Goal: Task Accomplishment & Management: Manage account settings

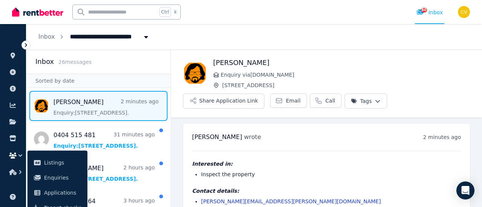
scroll to position [22, 0]
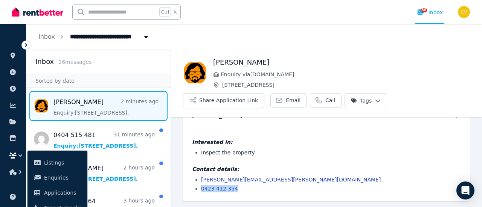
drag, startPoint x: 249, startPoint y: 190, endPoint x: 202, endPoint y: 192, distance: 47.5
click at [202, 192] on li "0423 412 354" at bounding box center [331, 189] width 260 height 8
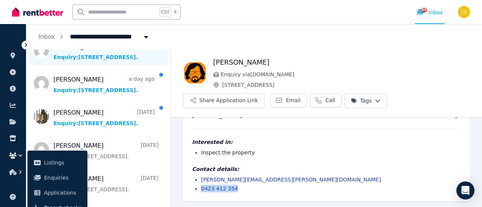
scroll to position [226, 0]
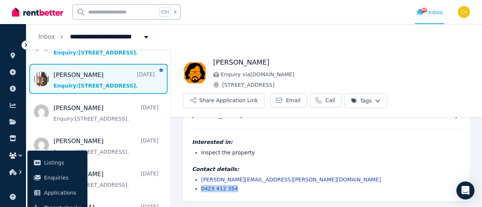
click at [118, 86] on span "Message list" at bounding box center [98, 79] width 144 height 30
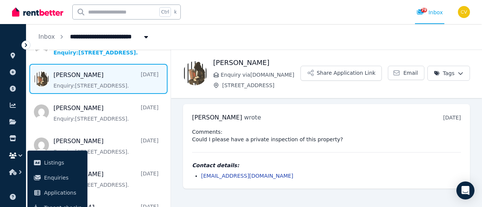
click at [59, 15] on img at bounding box center [37, 11] width 51 height 11
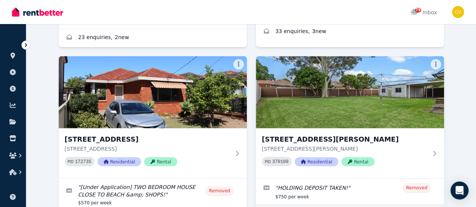
scroll to position [602, 0]
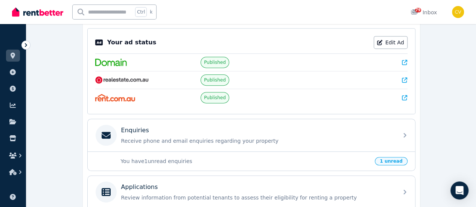
scroll to position [226, 0]
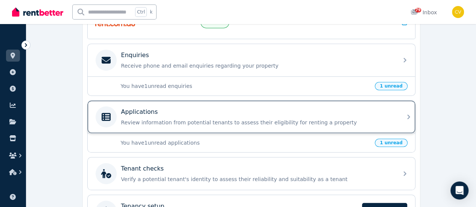
click at [194, 110] on div "Applications" at bounding box center [257, 112] width 273 height 9
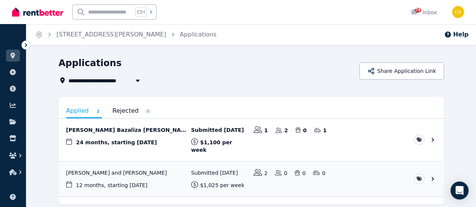
scroll to position [20, 0]
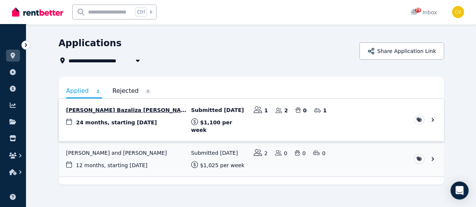
click at [151, 117] on link "View application: Penelope Bazaliza Rosa" at bounding box center [252, 120] width 386 height 43
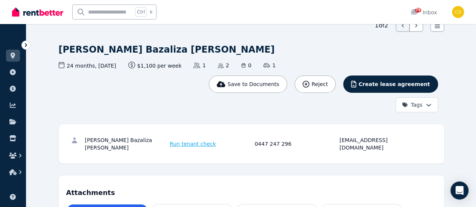
scroll to position [151, 0]
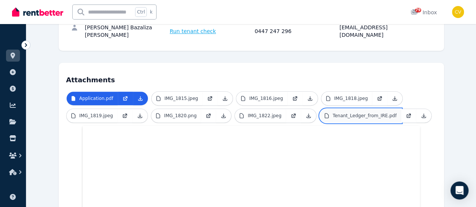
click at [333, 113] on p "Tenant_Ledger_from_IRE.pdf" at bounding box center [365, 116] width 64 height 6
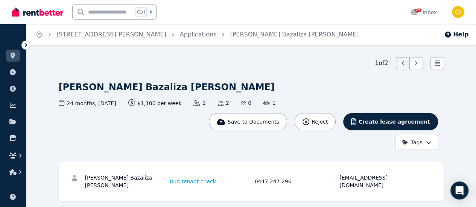
scroll to position [113, 0]
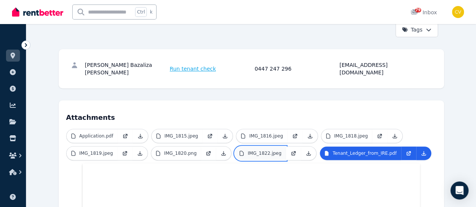
click at [235, 147] on link "IMG_1822.jpeg" at bounding box center [260, 154] width 51 height 14
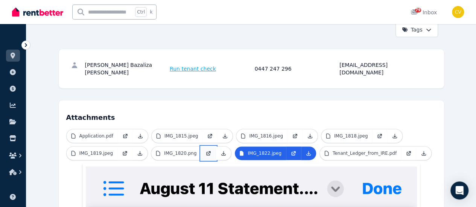
click at [206, 151] on icon at bounding box center [209, 154] width 6 height 6
click at [67, 130] on link "Application.pdf" at bounding box center [92, 137] width 51 height 14
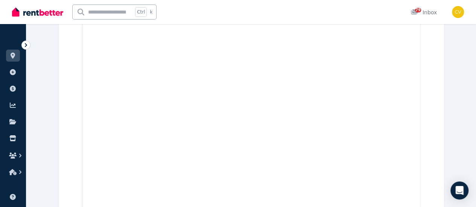
scroll to position [2272, 0]
